Goal: Transaction & Acquisition: Purchase product/service

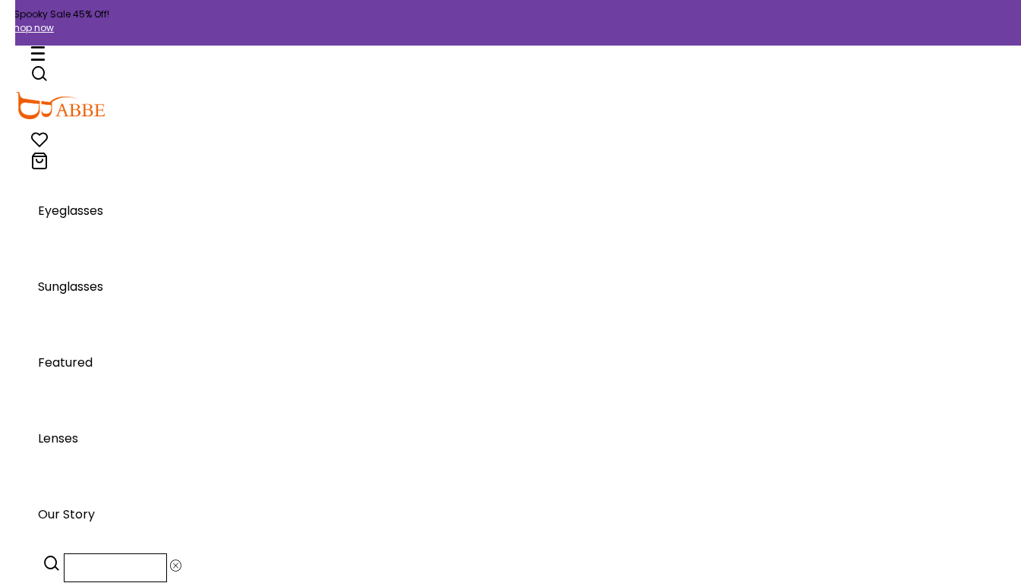
scroll to position [14712, 0]
